Goal: Transaction & Acquisition: Subscribe to service/newsletter

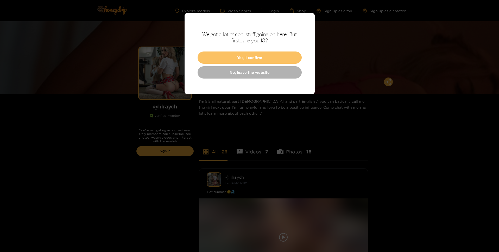
click at [264, 53] on button "Yes, I confirm" at bounding box center [250, 58] width 104 height 12
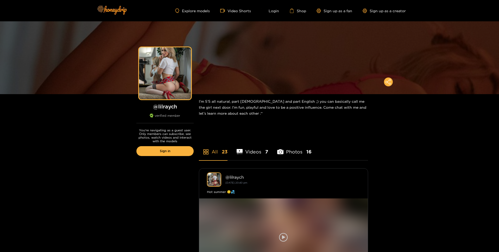
scroll to position [76, 0]
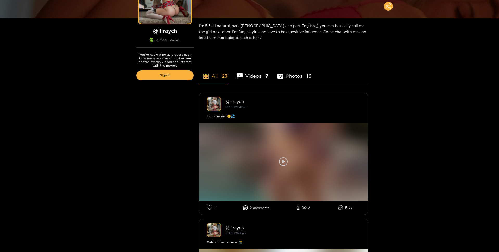
click at [280, 161] on icon at bounding box center [283, 162] width 9 height 9
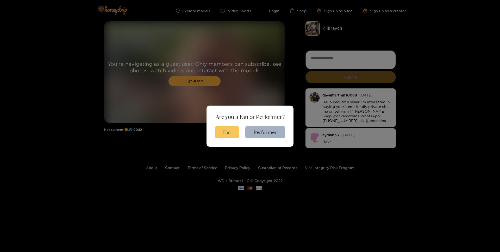
click at [235, 129] on button "Fan" at bounding box center [227, 132] width 24 height 12
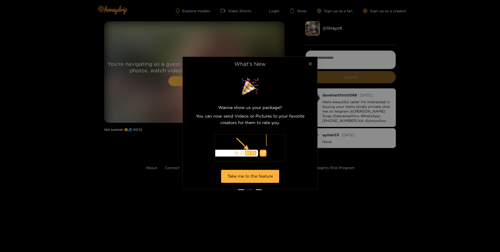
click at [310, 66] on span "Close" at bounding box center [310, 64] width 15 height 15
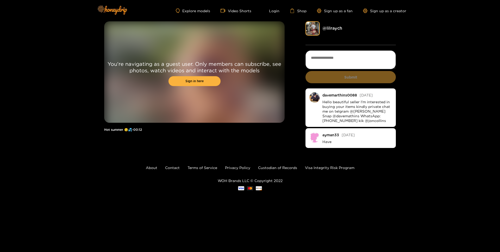
drag, startPoint x: 183, startPoint y: 84, endPoint x: 159, endPoint y: 103, distance: 31.0
click at [159, 103] on div "You're navigating as a guest user. Only members can subscribe, see photos, watc…" at bounding box center [194, 72] width 181 height 102
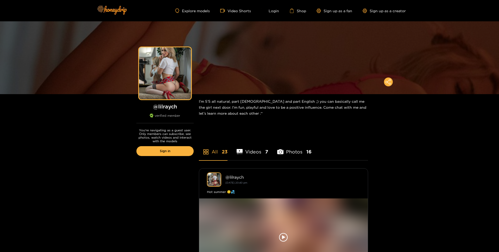
click at [167, 108] on h1 "@ lilraych" at bounding box center [165, 106] width 57 height 7
copy h1 "lilraych"
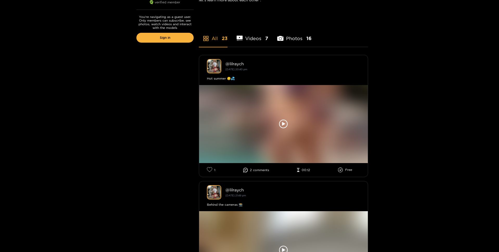
scroll to position [151, 0]
